Goal: Task Accomplishment & Management: Manage account settings

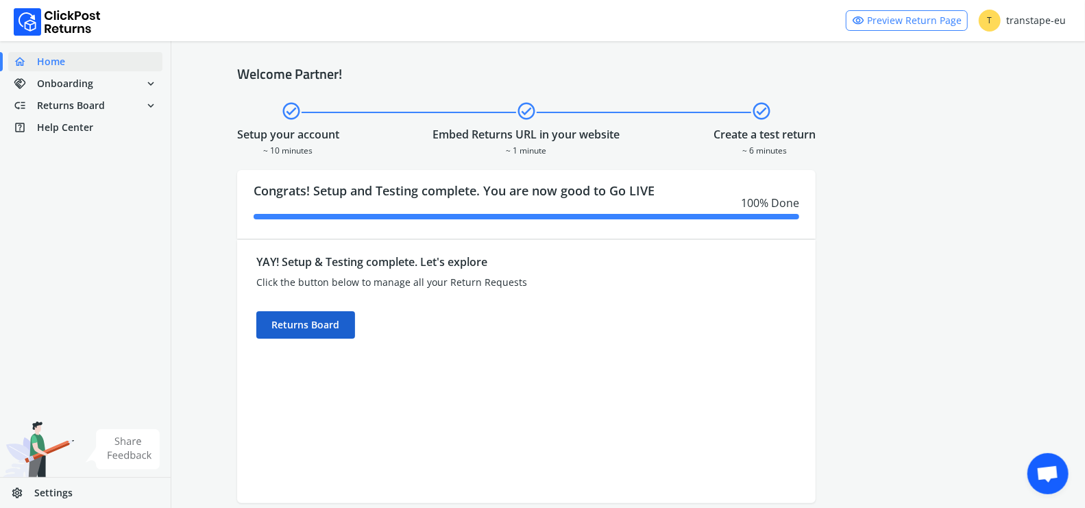
click at [326, 323] on div "Returns Board" at bounding box center [305, 324] width 99 height 27
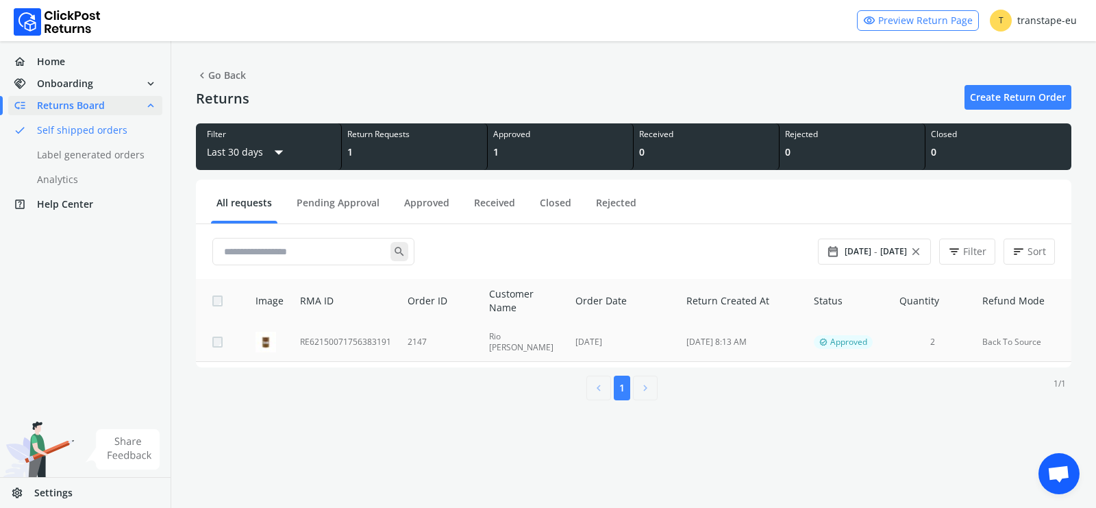
click at [393, 349] on td "RE62150071756383191" at bounding box center [346, 342] width 108 height 39
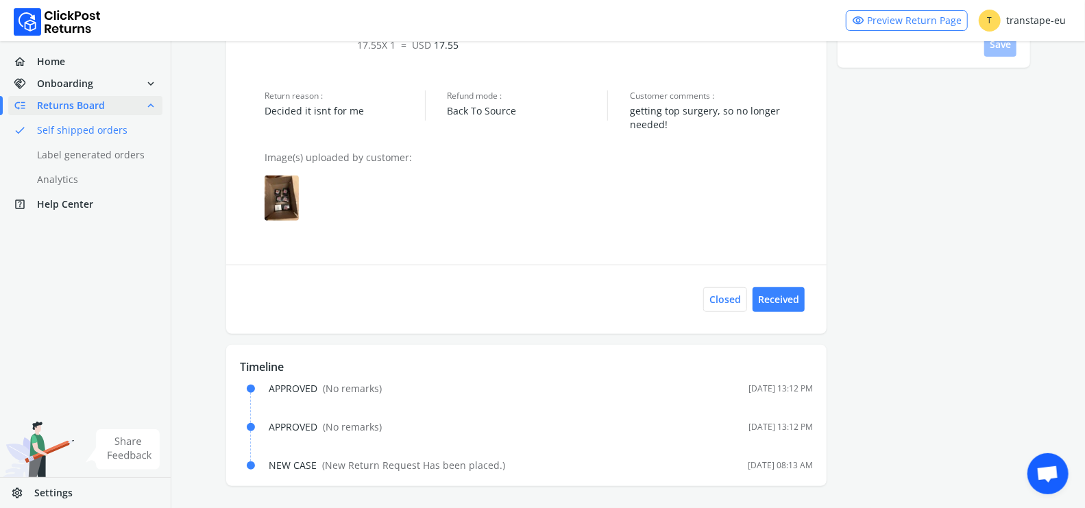
scroll to position [495, 0]
click at [280, 201] on img at bounding box center [281, 197] width 34 height 45
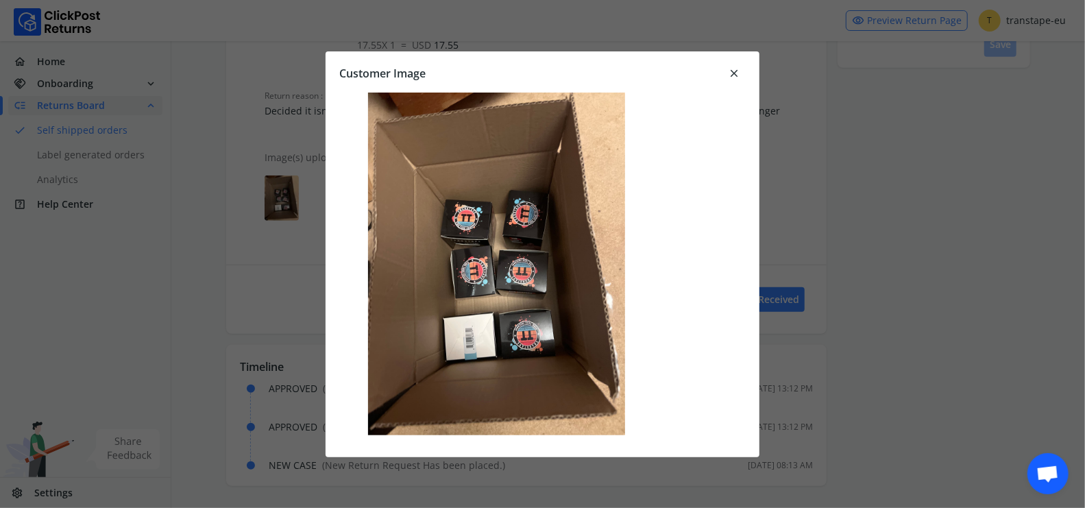
click at [734, 71] on span "close" at bounding box center [734, 73] width 12 height 19
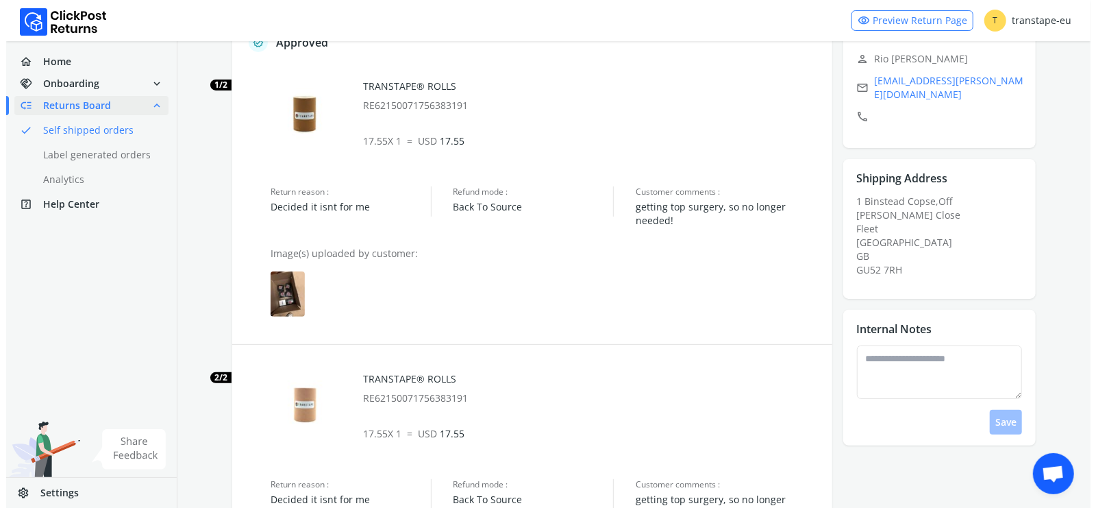
scroll to position [0, 0]
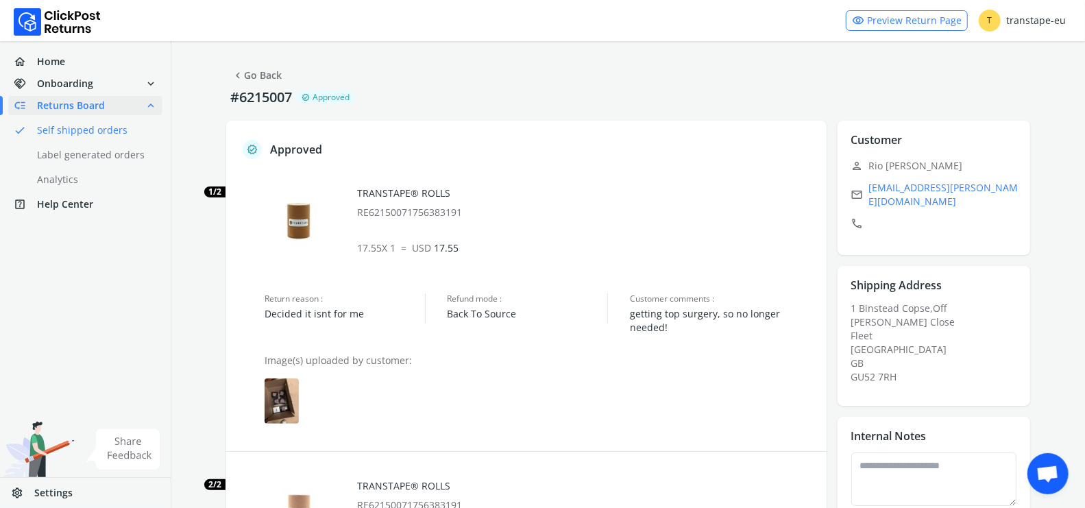
click at [251, 73] on link "chevron_left Go Back" at bounding box center [257, 75] width 50 height 19
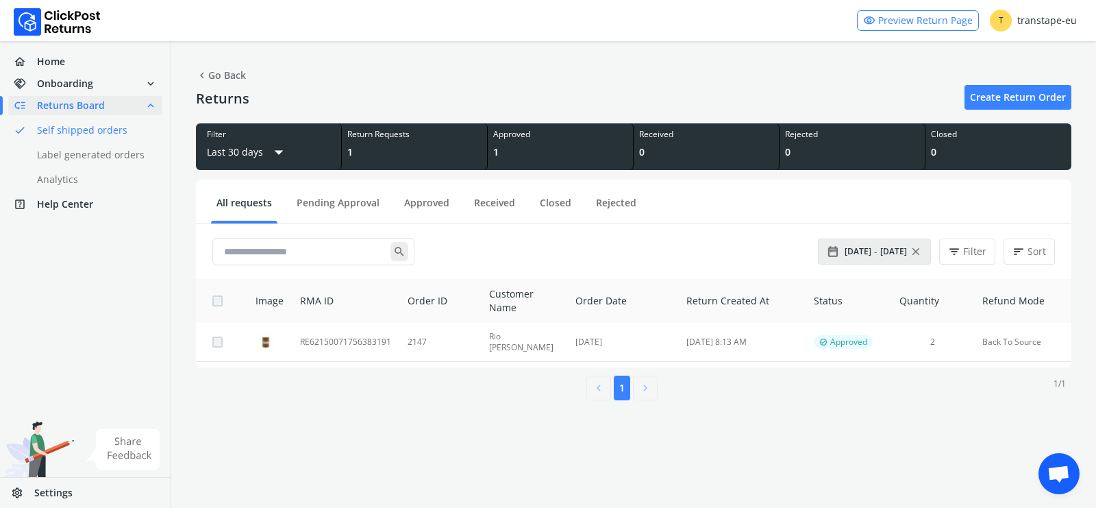
click at [893, 253] on span "[DATE]" at bounding box center [893, 251] width 27 height 11
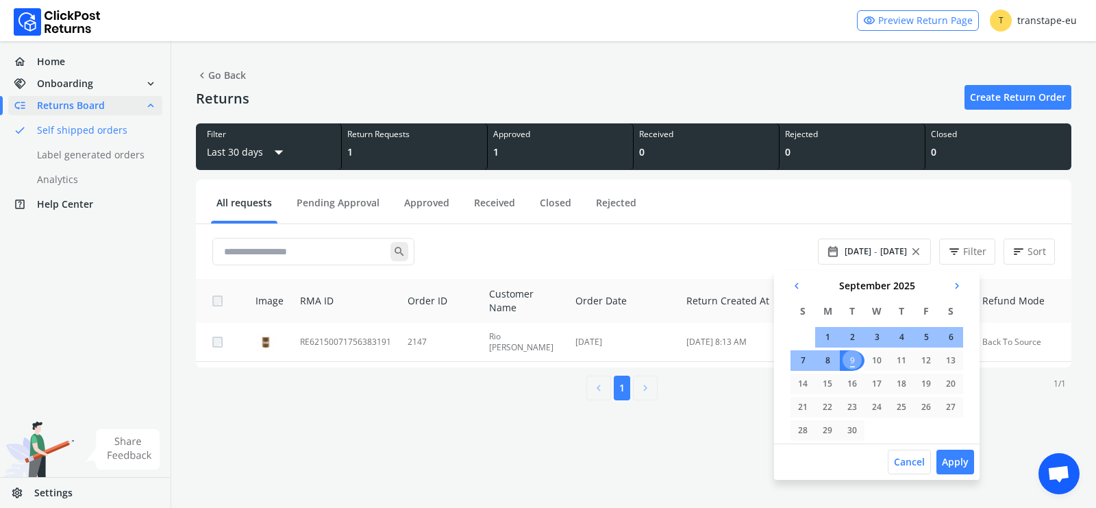
click at [798, 286] on span "chevron_left" at bounding box center [797, 285] width 12 height 19
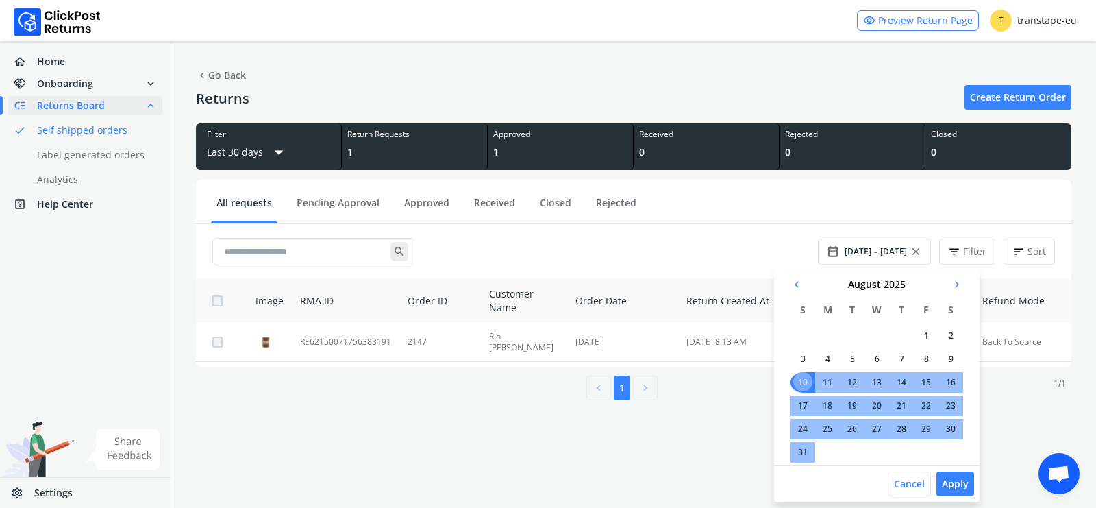
click at [928, 338] on td "1" at bounding box center [926, 335] width 25 height 21
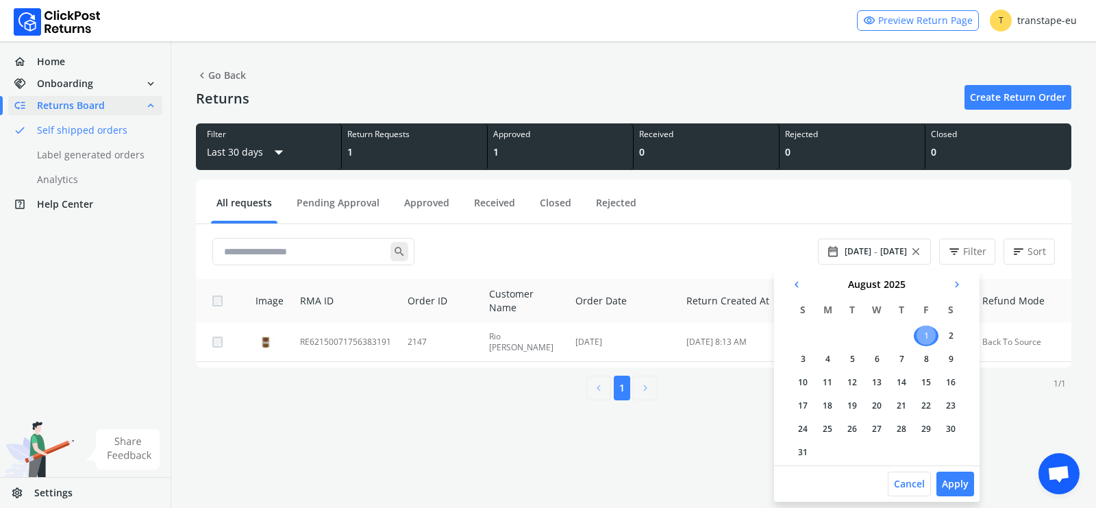
click at [804, 446] on td "31" at bounding box center [803, 452] width 25 height 21
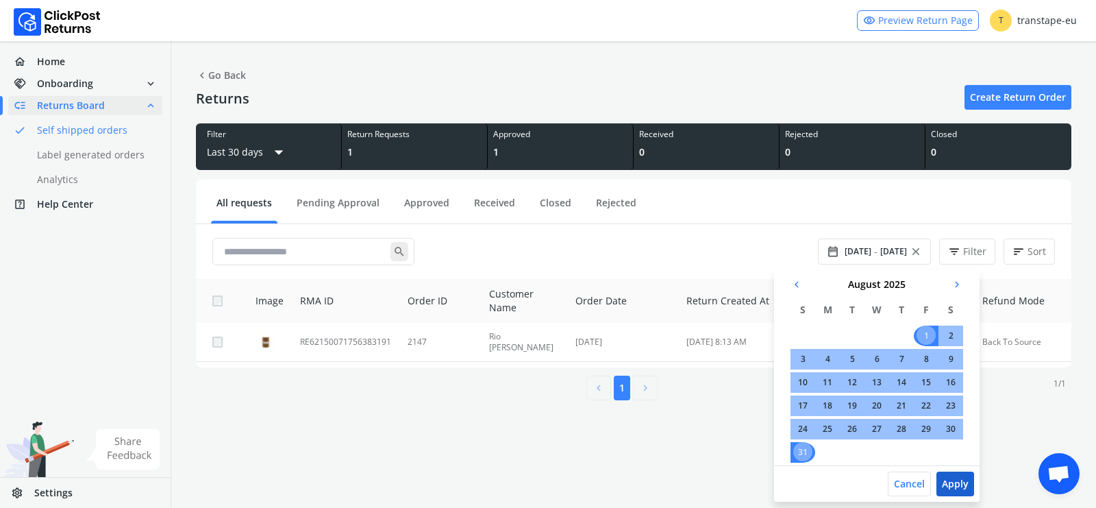
click at [956, 446] on button "Apply" at bounding box center [956, 483] width 38 height 25
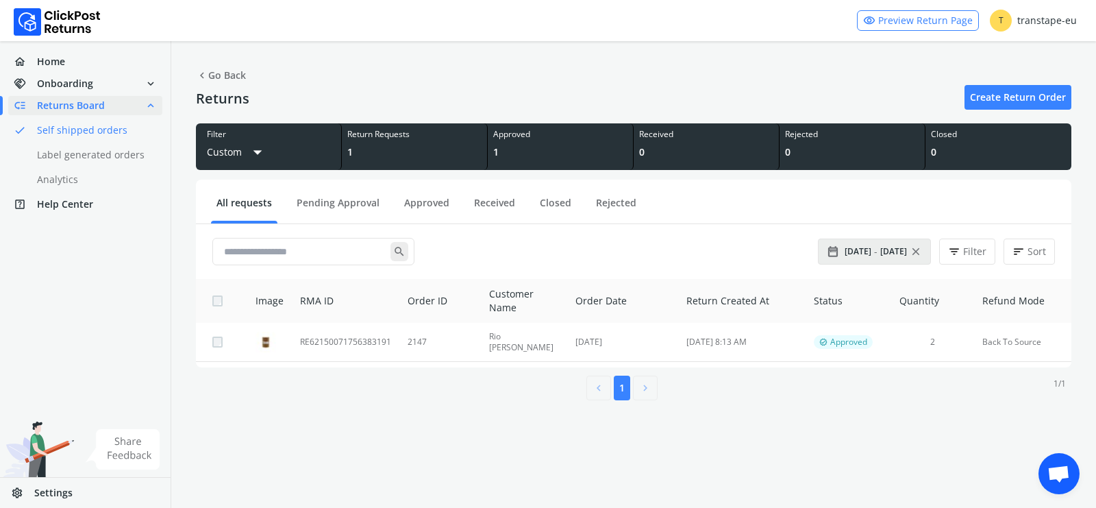
click at [887, 254] on span "[DATE]" at bounding box center [893, 251] width 27 height 11
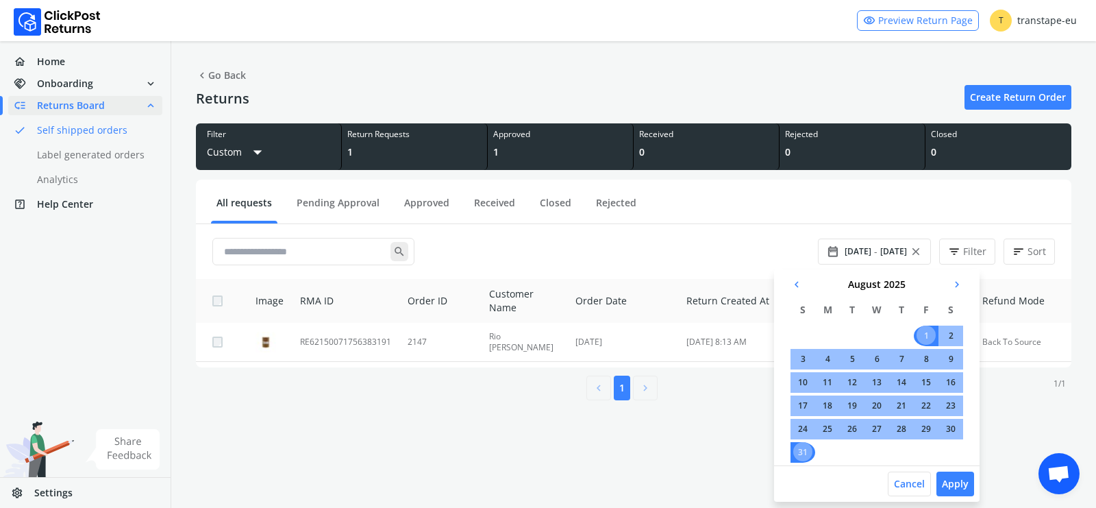
click at [795, 282] on span "chevron_left" at bounding box center [797, 284] width 12 height 19
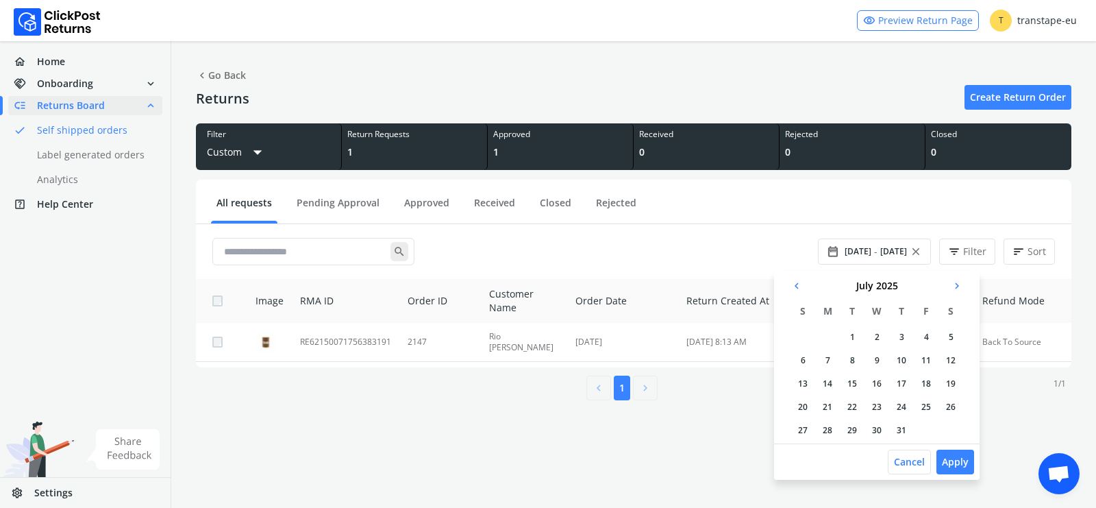
click at [852, 335] on td "1" at bounding box center [852, 337] width 25 height 21
click at [905, 424] on td "31" at bounding box center [906, 430] width 25 height 21
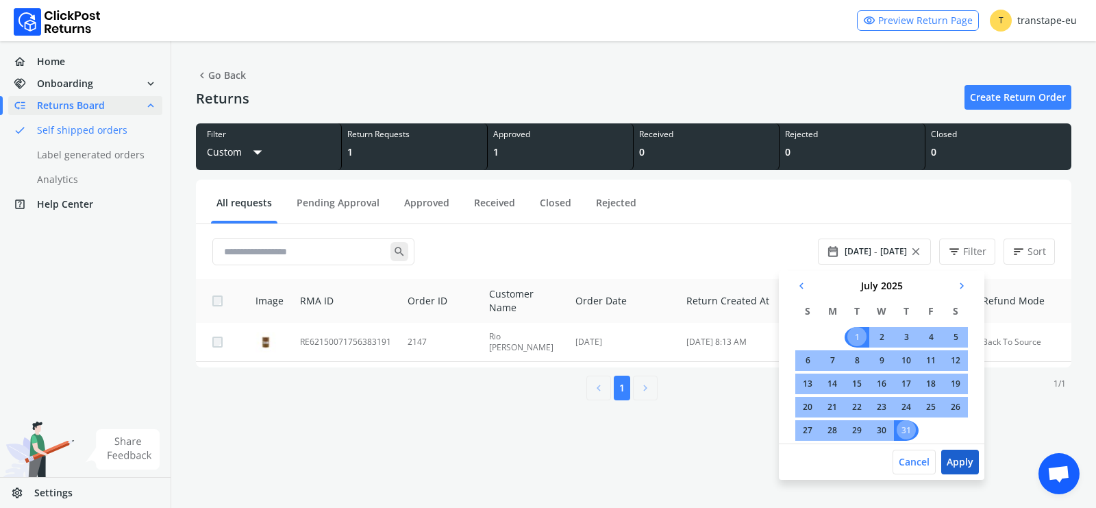
click at [961, 446] on button "Apply" at bounding box center [960, 461] width 38 height 25
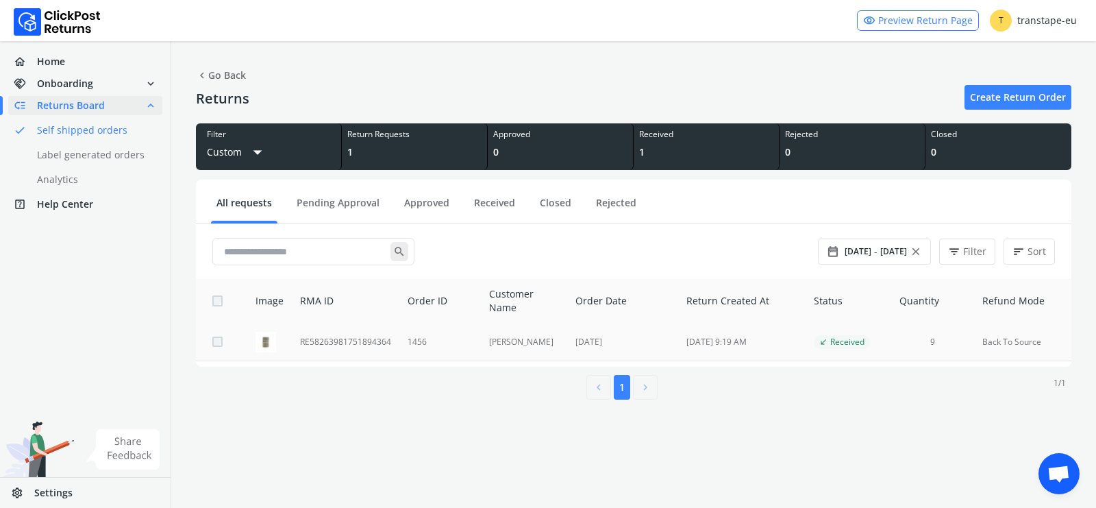
click at [465, 344] on td "1456" at bounding box center [440, 342] width 82 height 38
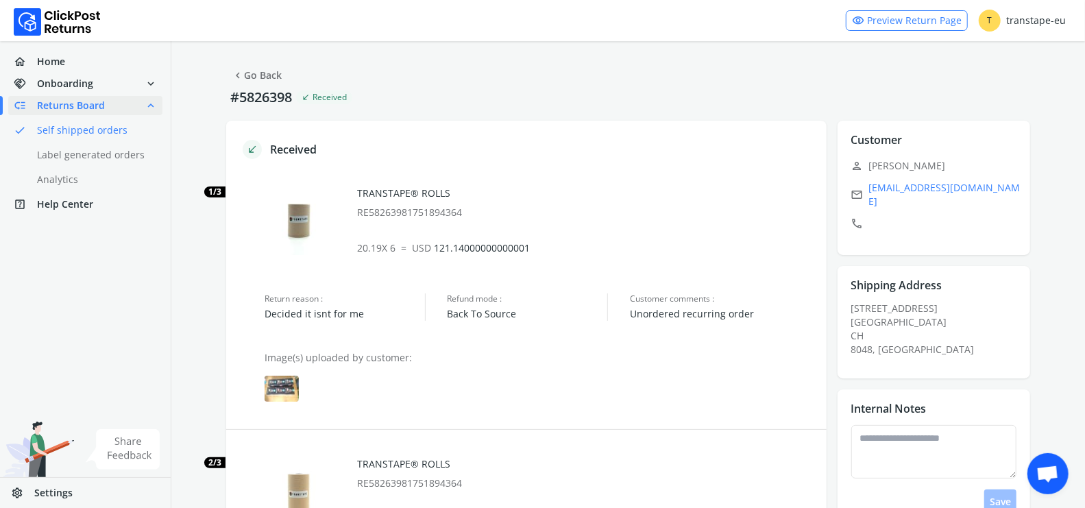
click at [273, 69] on link "chevron_left Go Back" at bounding box center [257, 75] width 50 height 19
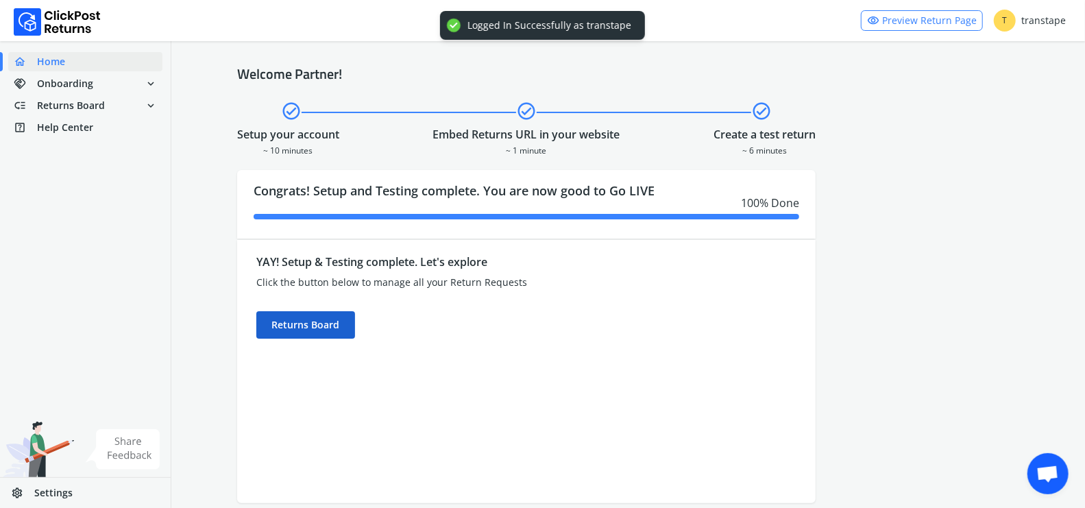
click at [320, 332] on div "Returns Board" at bounding box center [305, 324] width 99 height 27
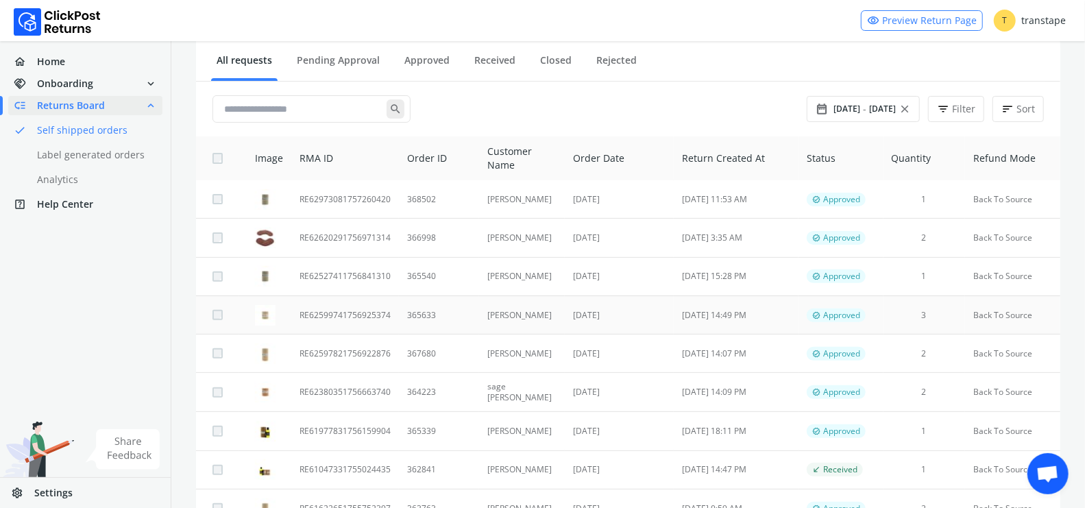
scroll to position [158, 0]
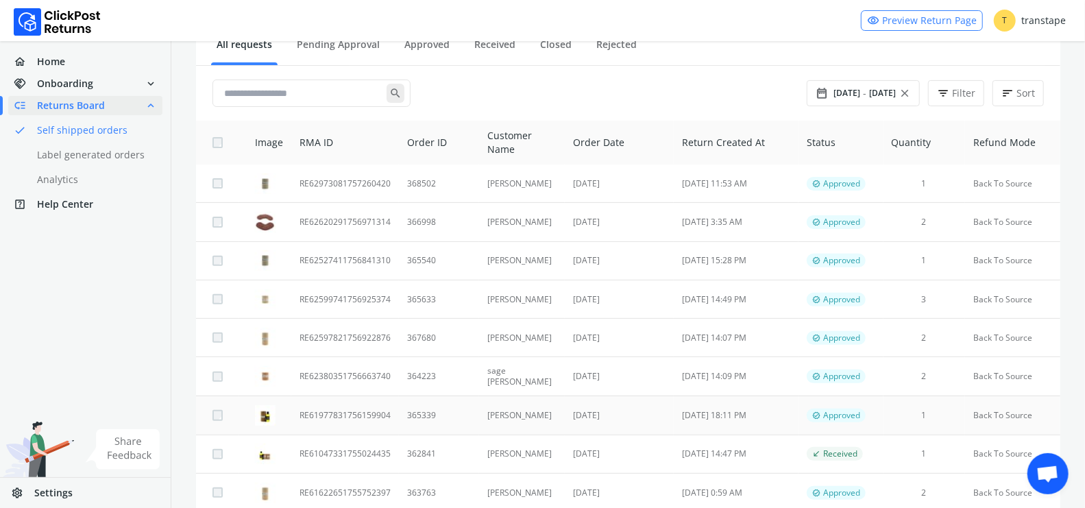
click at [403, 416] on td "365339" at bounding box center [439, 415] width 80 height 38
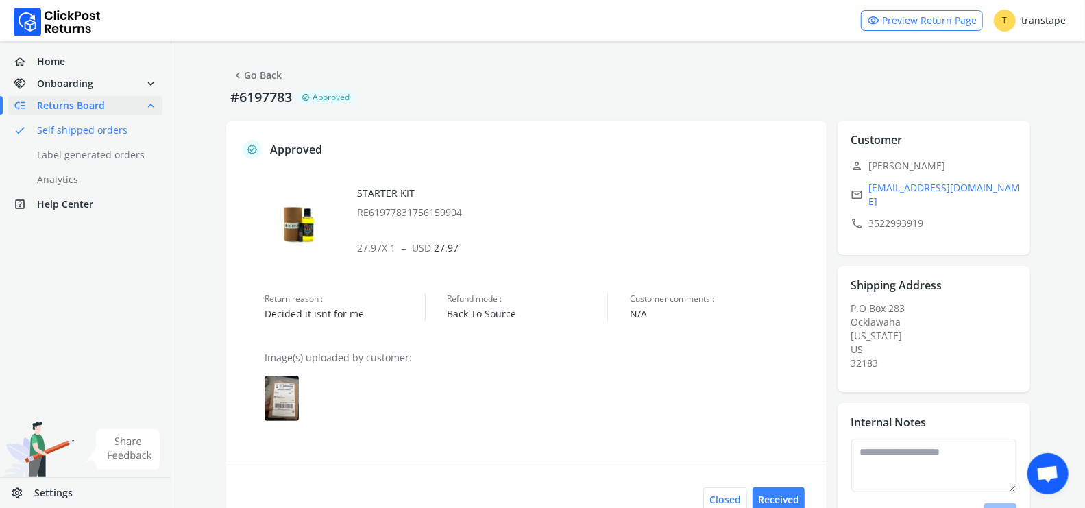
click at [289, 397] on img at bounding box center [281, 397] width 34 height 45
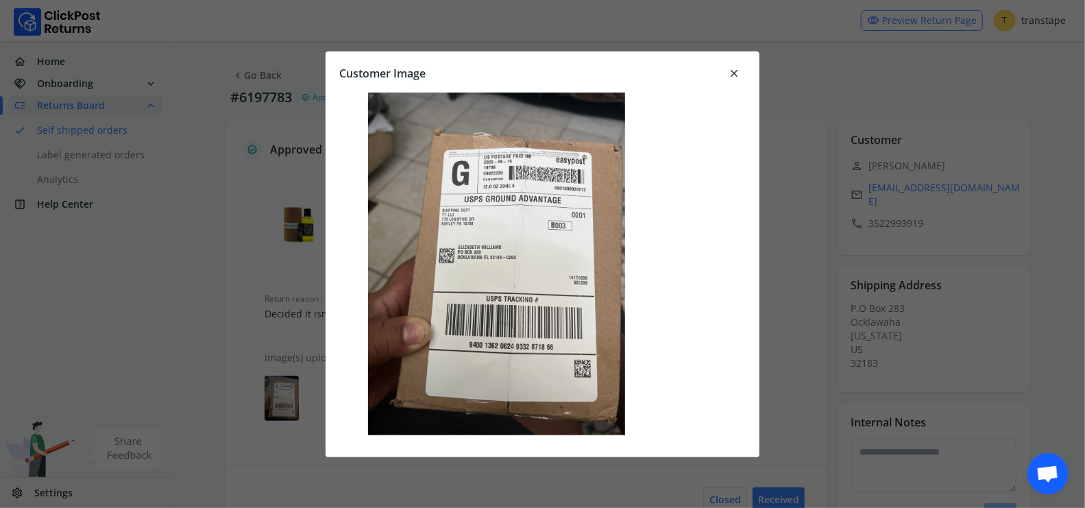
click at [733, 73] on span "close" at bounding box center [734, 73] width 12 height 19
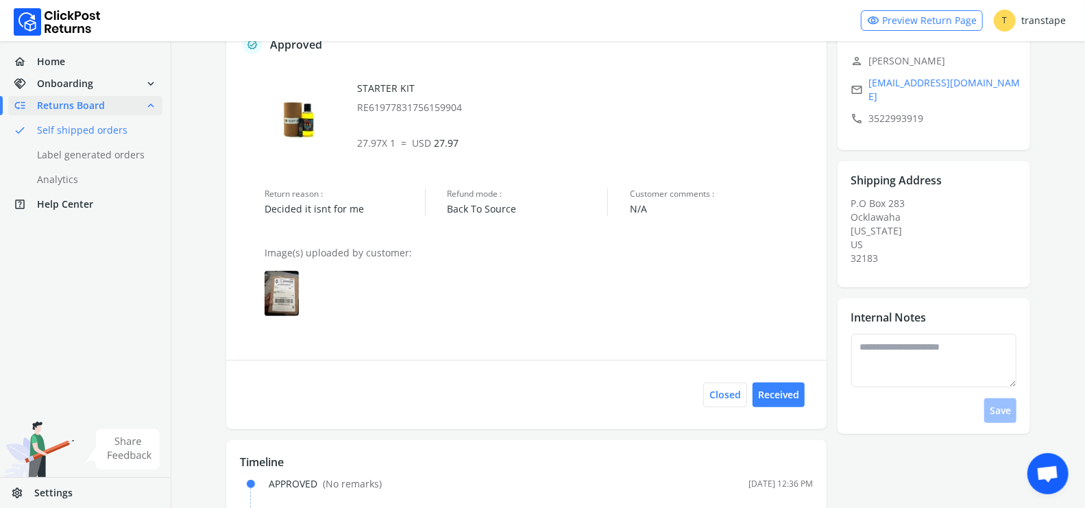
scroll to position [106, 0]
click at [787, 403] on button "Received" at bounding box center [778, 393] width 52 height 25
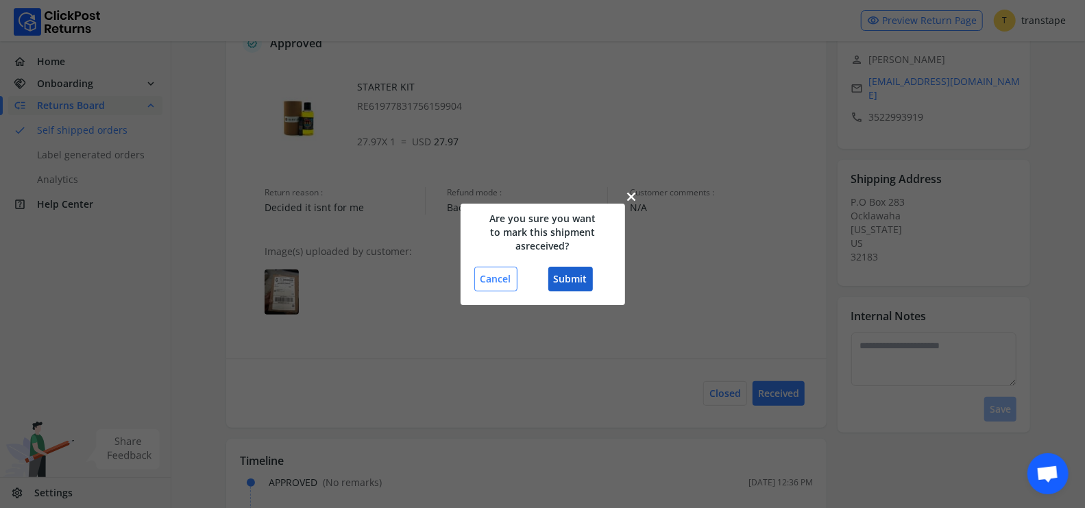
click at [586, 286] on button "Submit" at bounding box center [570, 279] width 45 height 25
